Goal: Task Accomplishment & Management: Manage account settings

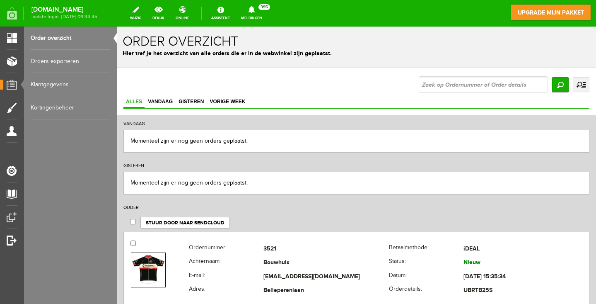
scroll to position [136, 0]
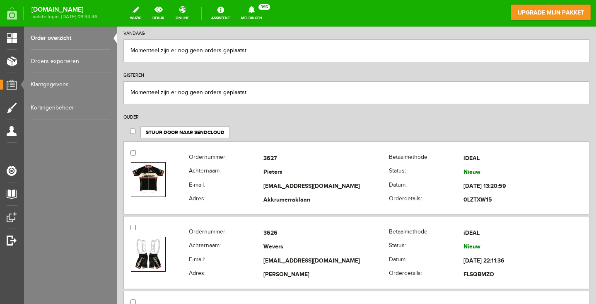
scroll to position [85, 0]
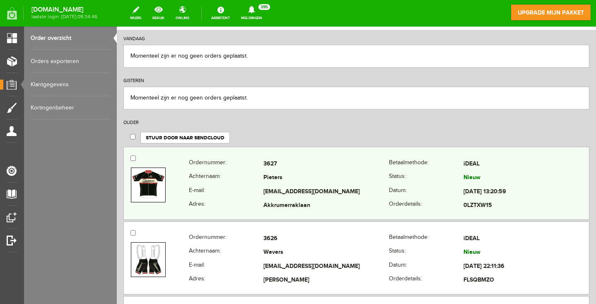
click at [239, 188] on th "E-mail:" at bounding box center [226, 192] width 75 height 14
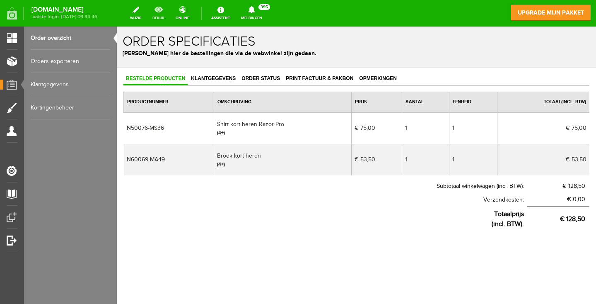
click at [170, 12] on link "bekijk" at bounding box center [159, 13] width 22 height 18
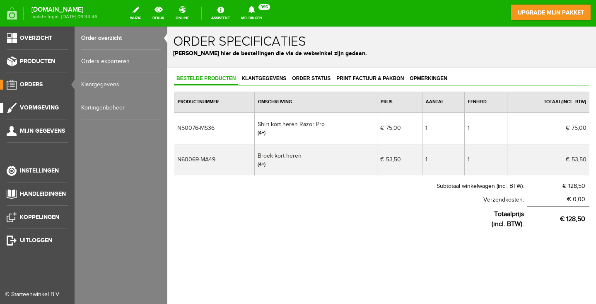
click at [46, 109] on span "Vormgeving" at bounding box center [39, 107] width 39 height 7
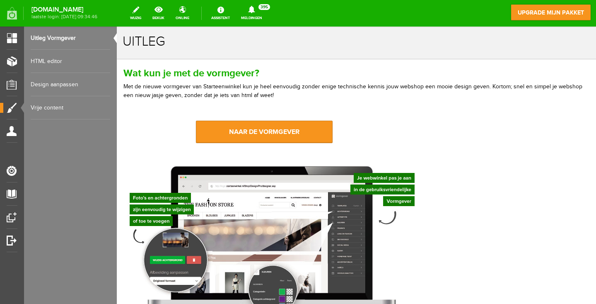
click at [66, 85] on link "Design aanpassen" at bounding box center [71, 84] width 80 height 23
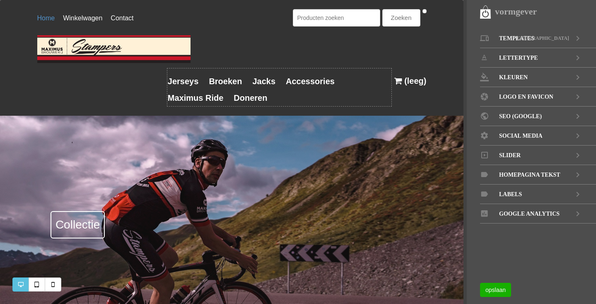
click at [562, 174] on link "Homepagina tekst" at bounding box center [538, 174] width 116 height 19
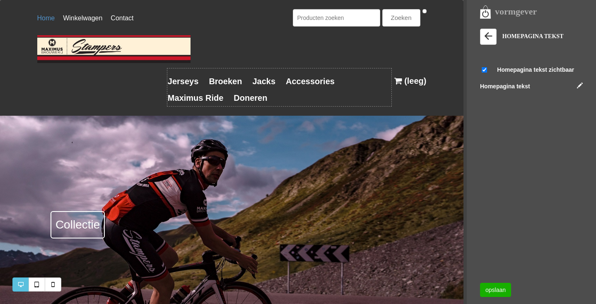
click at [579, 89] on div "Homepagina tekst" at bounding box center [531, 87] width 103 height 10
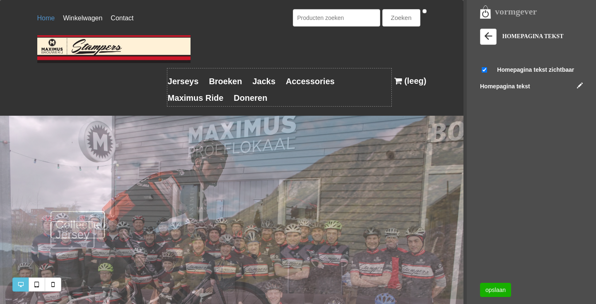
click at [581, 86] on link at bounding box center [580, 85] width 6 height 6
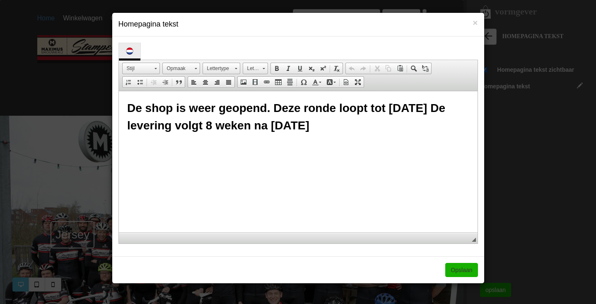
click at [425, 107] on span "De shop is weer geopend. Deze ronde loopt tot 30 juni De levering volgt 8 weken…" at bounding box center [286, 117] width 318 height 30
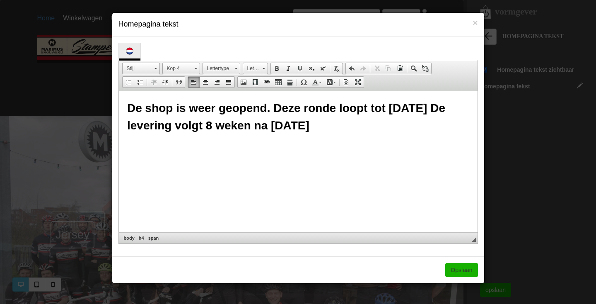
click at [285, 125] on span "De shop is weer geopend. Deze ronde loopt tot 30 oktober De levering volgt 8 we…" at bounding box center [286, 117] width 318 height 30
click at [313, 124] on h4 "De shop is weer geopend. Deze ronde loopt tot 30 oktober De levering volgt 8 we…" at bounding box center [298, 116] width 342 height 35
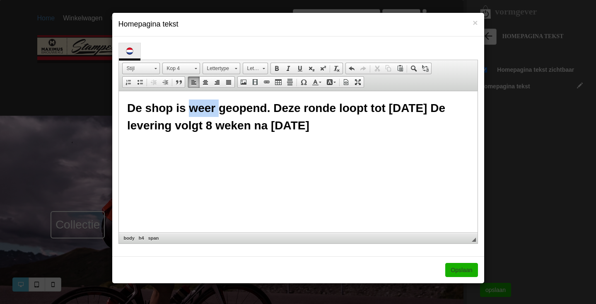
drag, startPoint x: 218, startPoint y: 107, endPoint x: 193, endPoint y: 107, distance: 24.9
click at [193, 107] on span "De shop is weer geopend. Deze ronde loopt tot 30 oktober De levering volgt 8 we…" at bounding box center [286, 117] width 318 height 30
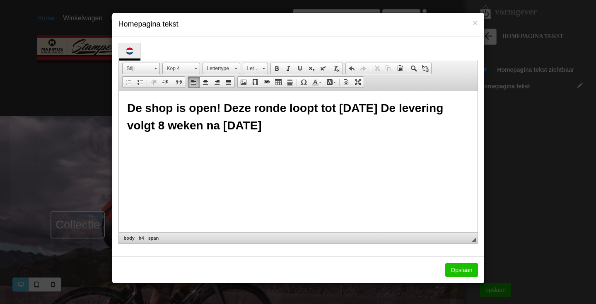
click at [453, 268] on link "Opslaan" at bounding box center [462, 270] width 32 height 14
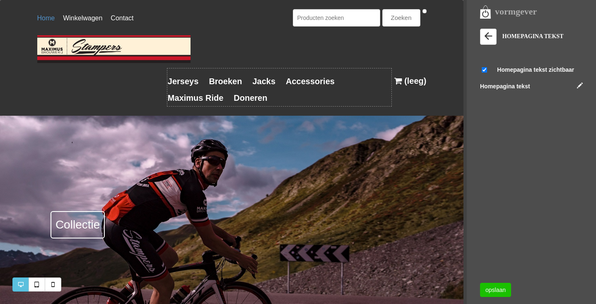
click at [496, 287] on link "opslaan" at bounding box center [495, 290] width 31 height 14
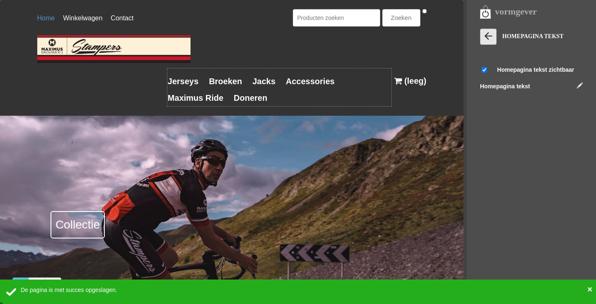
click at [492, 38] on icon at bounding box center [489, 36] width 12 height 12
